Goal: Information Seeking & Learning: Learn about a topic

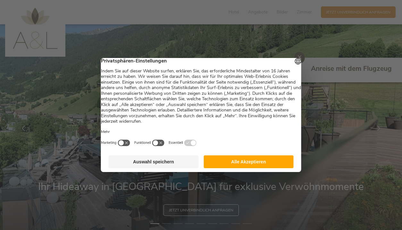
click at [252, 165] on button "Alle Akzeptieren" at bounding box center [248, 161] width 90 height 13
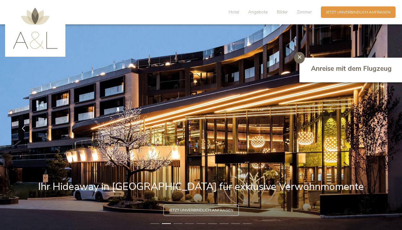
click at [300, 57] on icon at bounding box center [300, 57] width 4 height 4
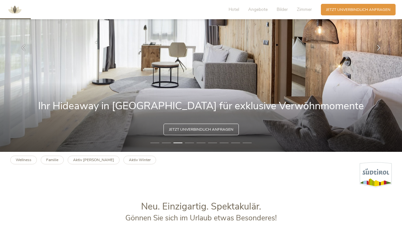
scroll to position [122, 0]
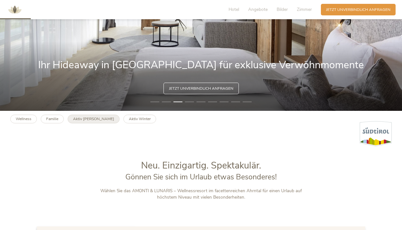
click at [84, 119] on b "Aktiv Sommer" at bounding box center [93, 118] width 41 height 5
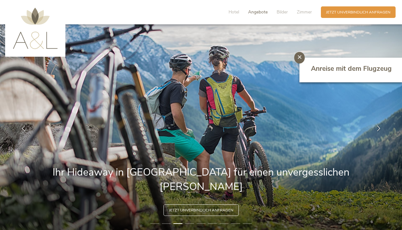
click at [260, 12] on span "Angebote" at bounding box center [258, 12] width 20 height 6
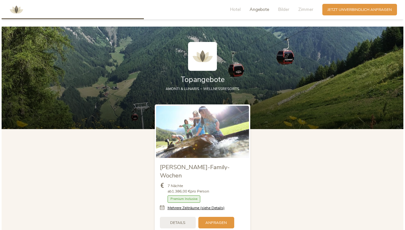
scroll to position [567, 0]
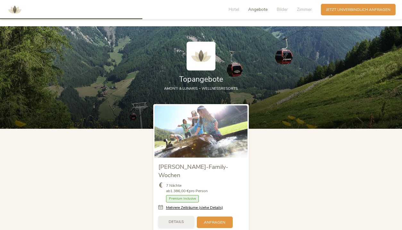
click at [179, 219] on span "Details" at bounding box center [176, 221] width 15 height 5
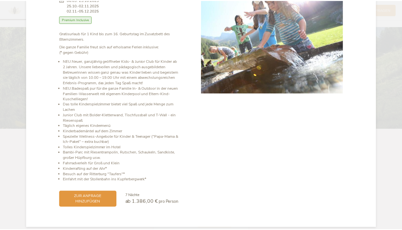
scroll to position [0, 0]
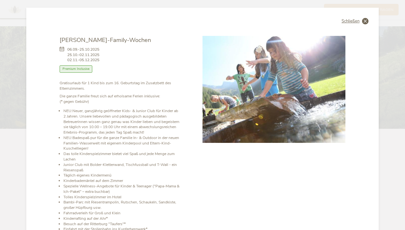
click at [364, 20] on icon at bounding box center [365, 21] width 6 height 6
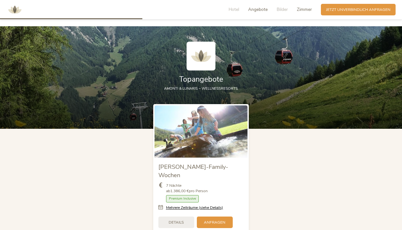
click at [306, 9] on span "Zimmer" at bounding box center [304, 9] width 15 height 6
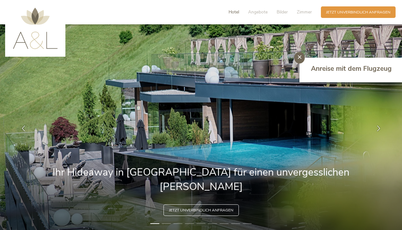
click at [236, 11] on span "Hotel" at bounding box center [233, 12] width 11 height 6
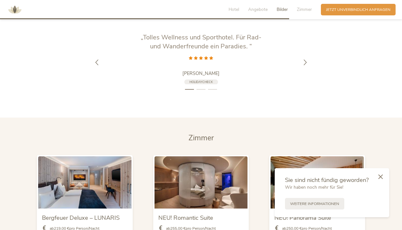
scroll to position [1199, 0]
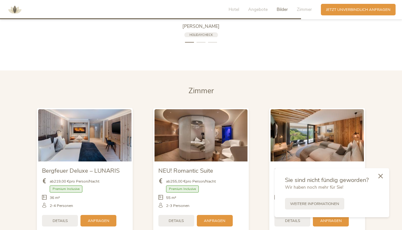
click at [380, 177] on icon at bounding box center [380, 176] width 4 height 5
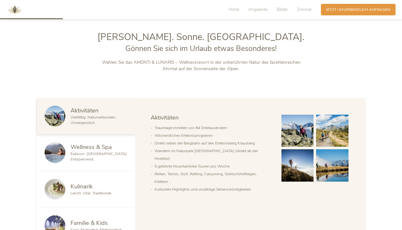
scroll to position [0, 0]
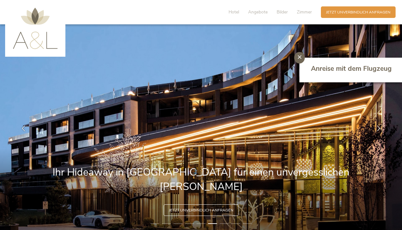
click at [32, 21] on img at bounding box center [35, 28] width 45 height 41
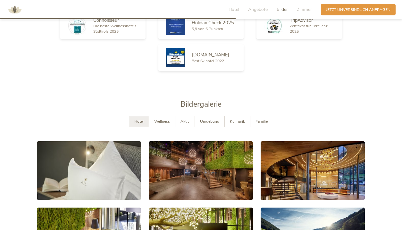
scroll to position [938, 0]
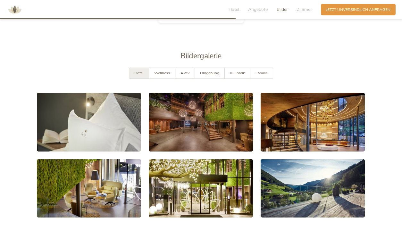
click at [140, 70] on span "Hotel" at bounding box center [138, 72] width 9 height 5
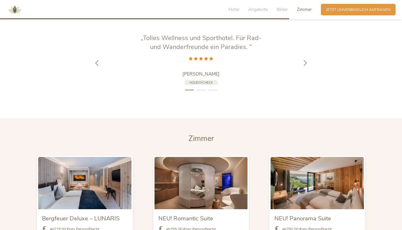
scroll to position [1100, 0]
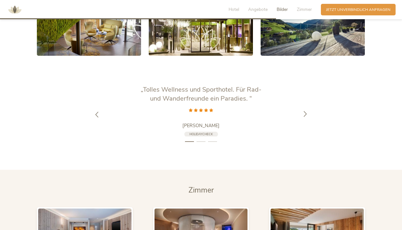
click at [305, 111] on icon at bounding box center [305, 114] width 6 height 6
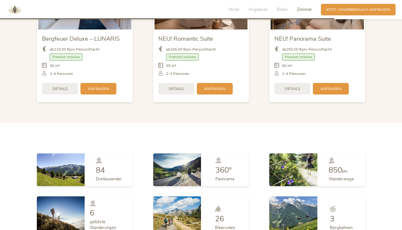
scroll to position [1218, 0]
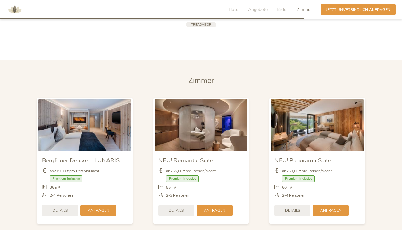
click at [212, 29] on li "3" at bounding box center [212, 31] width 9 height 5
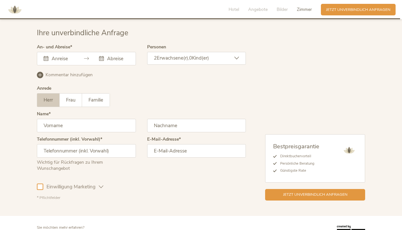
scroll to position [1610, 0]
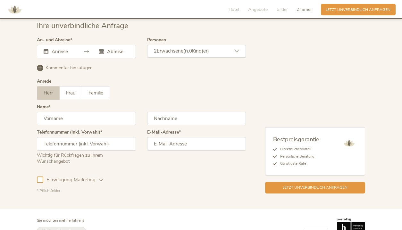
click at [62, 228] on span "Weitere Informationen" at bounding box center [61, 230] width 38 height 5
